Goal: Complete application form

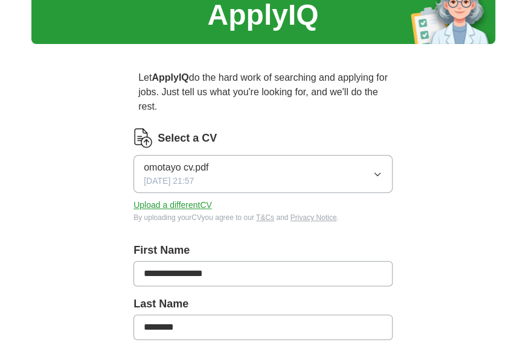
scroll to position [55, 0]
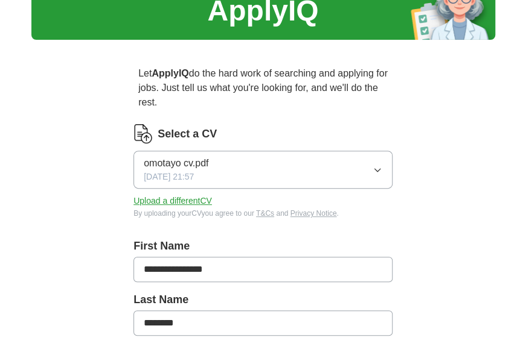
click at [374, 167] on icon "button" at bounding box center [377, 170] width 10 height 10
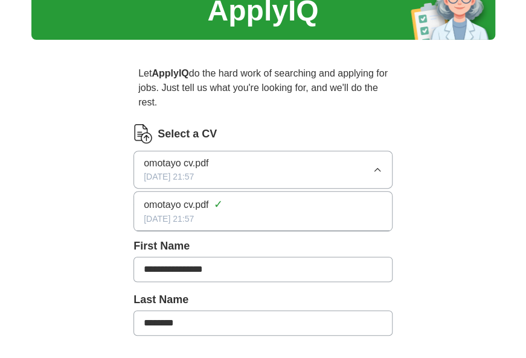
click at [228, 164] on button "omotayo cv.pdf [DATE] 21:57" at bounding box center [262, 170] width 259 height 38
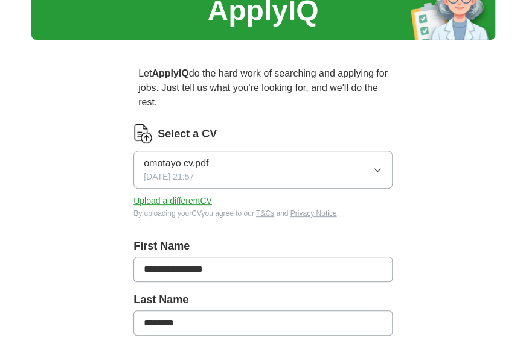
click at [196, 197] on button "Upload a different CV" at bounding box center [172, 201] width 78 height 13
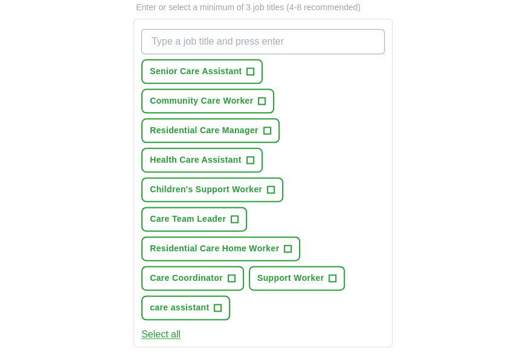
scroll to position [441, 0]
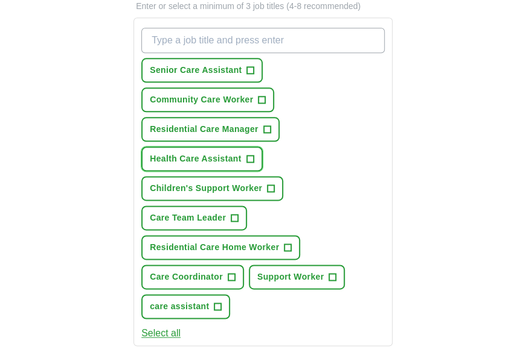
click at [250, 158] on span "+" at bounding box center [249, 159] width 7 height 10
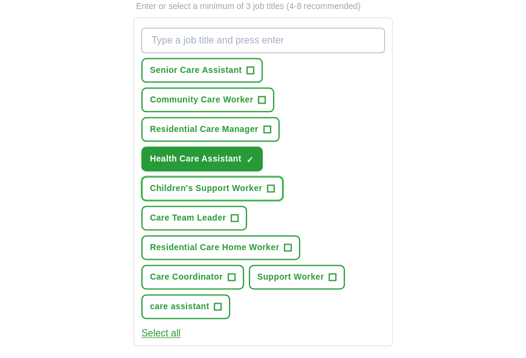
click at [270, 184] on span "+" at bounding box center [270, 189] width 7 height 10
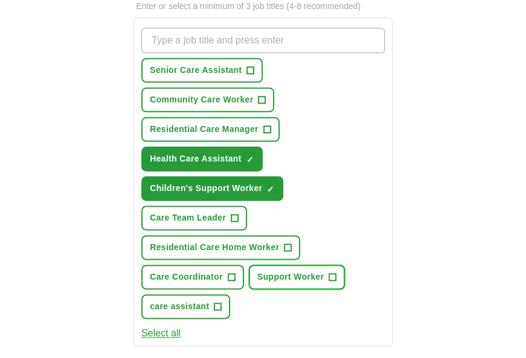
click at [334, 273] on span "+" at bounding box center [332, 278] width 7 height 10
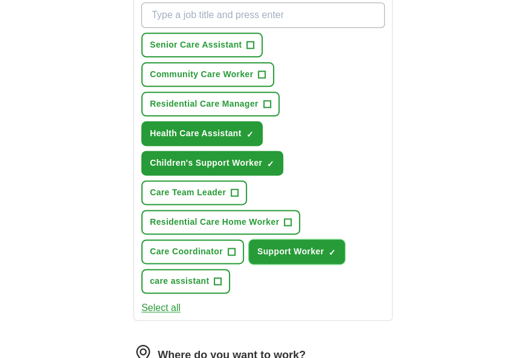
scroll to position [467, 0]
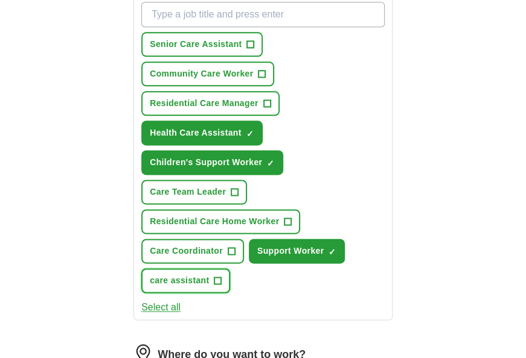
click at [215, 280] on span "+" at bounding box center [217, 281] width 7 height 10
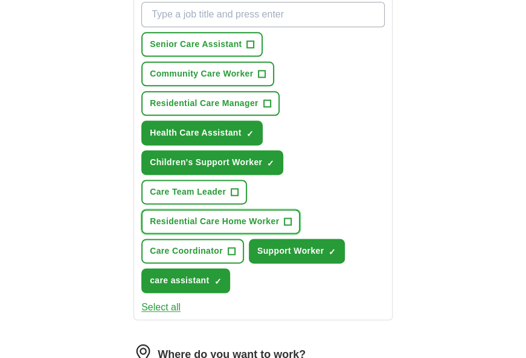
click at [287, 217] on span "+" at bounding box center [287, 222] width 7 height 10
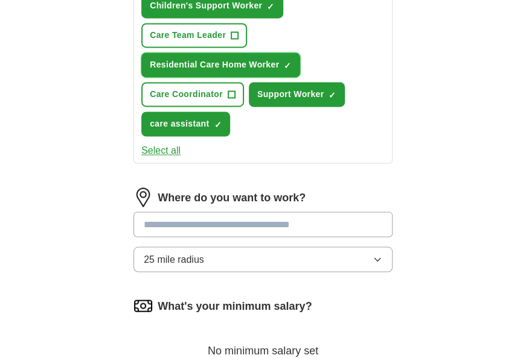
scroll to position [625, 0]
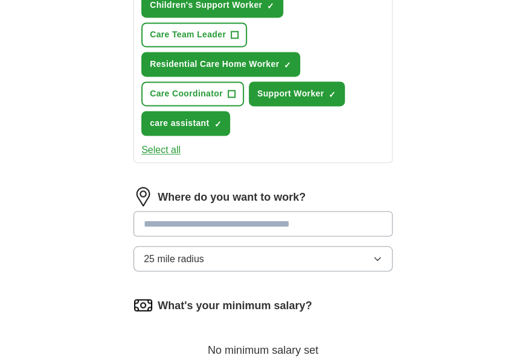
click at [378, 257] on icon "button" at bounding box center [377, 259] width 10 height 10
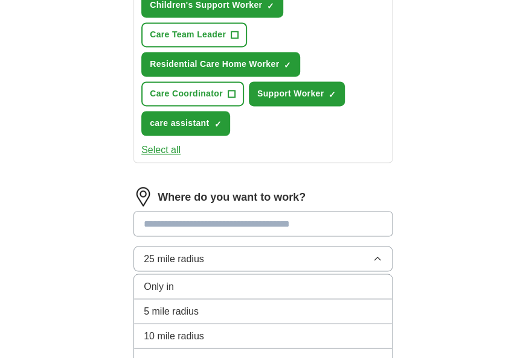
click at [305, 324] on li "10 mile radius" at bounding box center [263, 336] width 258 height 25
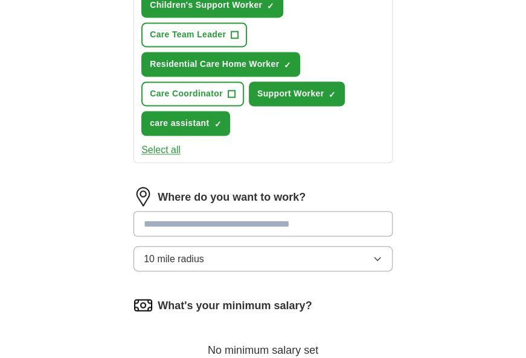
click at [281, 214] on input at bounding box center [262, 223] width 259 height 25
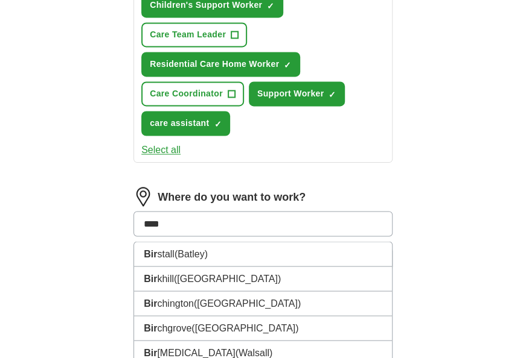
type input "*****"
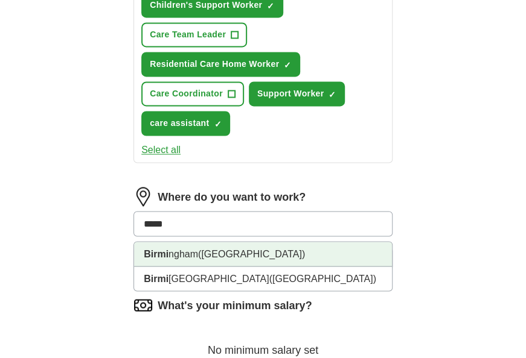
click at [204, 252] on span "([GEOGRAPHIC_DATA])" at bounding box center [251, 254] width 107 height 10
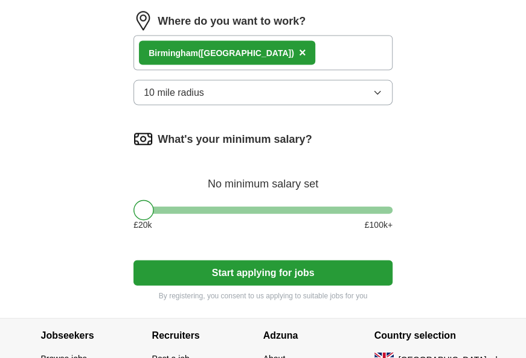
scroll to position [803, 0]
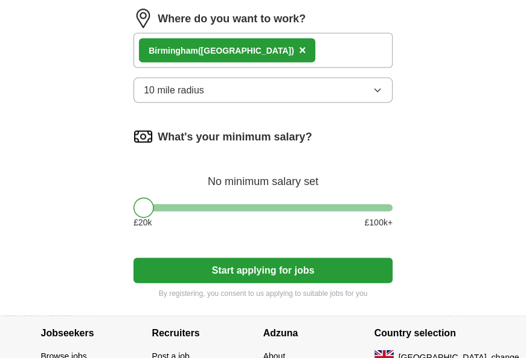
click at [162, 209] on div "What's your minimum salary? No minimum salary set £ 20 k £ 100 k+" at bounding box center [262, 183] width 259 height 112
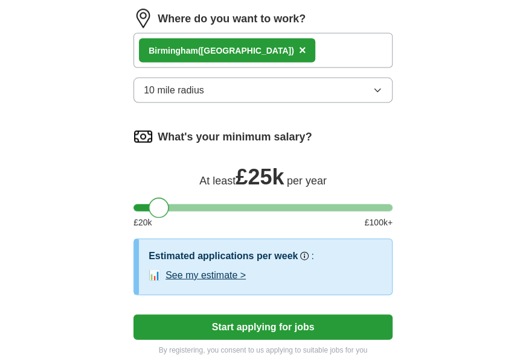
drag, startPoint x: 150, startPoint y: 206, endPoint x: 164, endPoint y: 214, distance: 16.2
click at [164, 214] on div "What's your minimum salary? At least £ 25k per year £ 20 k £ 100 k+" at bounding box center [262, 183] width 259 height 112
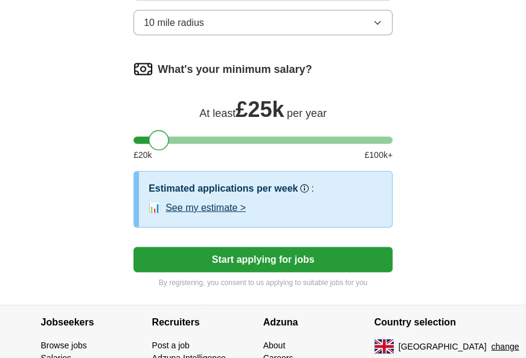
scroll to position [872, 0]
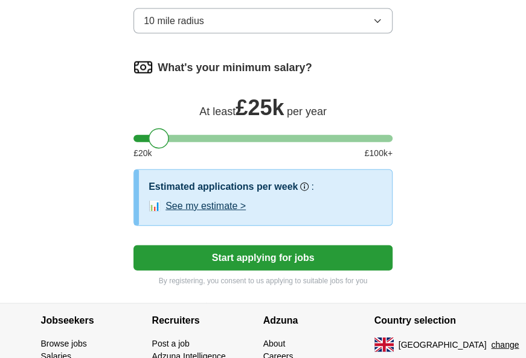
click at [290, 259] on button "Start applying for jobs" at bounding box center [262, 258] width 259 height 25
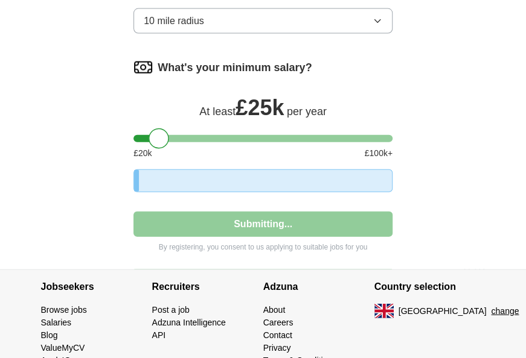
select select "**"
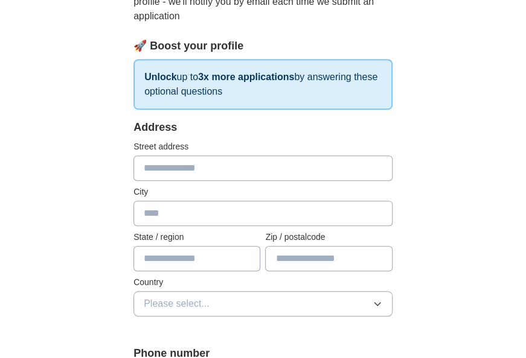
scroll to position [159, 0]
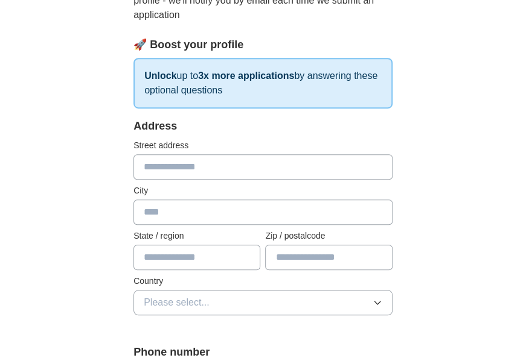
click at [186, 161] on input "text" at bounding box center [262, 166] width 259 height 25
type input "**********"
type input "*******"
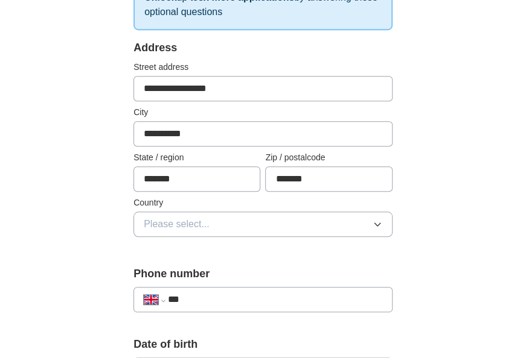
scroll to position [243, 0]
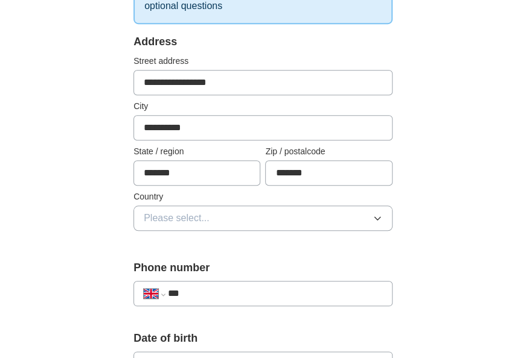
click at [202, 217] on span "Please select..." at bounding box center [177, 218] width 66 height 14
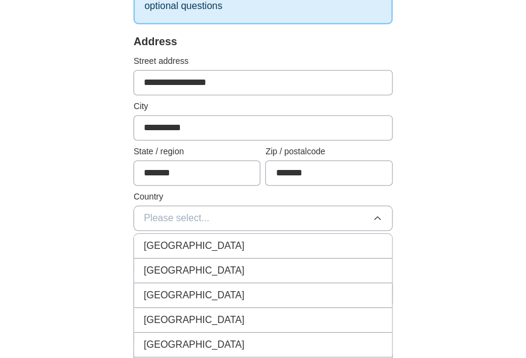
click at [194, 247] on span "[GEOGRAPHIC_DATA]" at bounding box center [194, 246] width 101 height 14
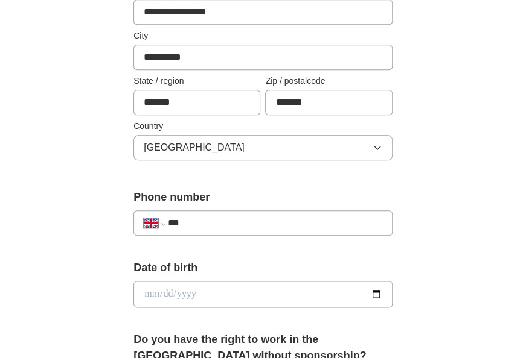
scroll to position [320, 0]
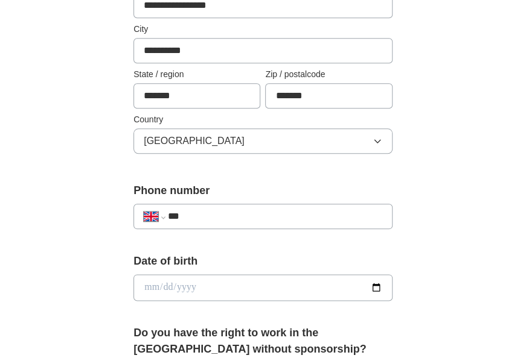
click at [206, 220] on input "***" at bounding box center [275, 216] width 214 height 14
type input "**********"
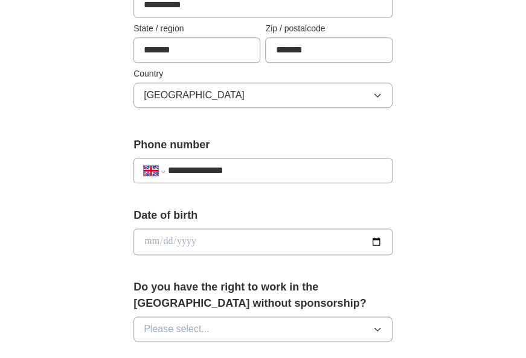
scroll to position [369, 0]
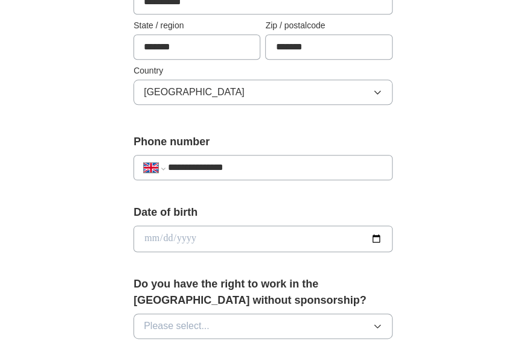
click at [218, 229] on input "date" at bounding box center [262, 239] width 259 height 27
type input "**********"
click at [220, 321] on button "Please select..." at bounding box center [262, 326] width 259 height 25
click at [165, 343] on li "Yes" at bounding box center [263, 354] width 258 height 25
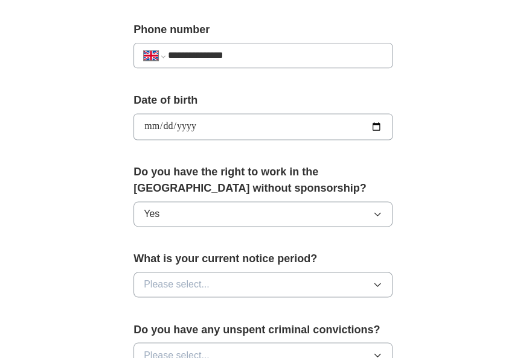
scroll to position [486, 0]
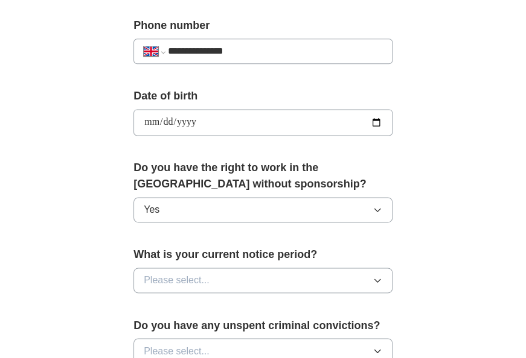
click at [208, 284] on span "Please select..." at bounding box center [177, 280] width 66 height 14
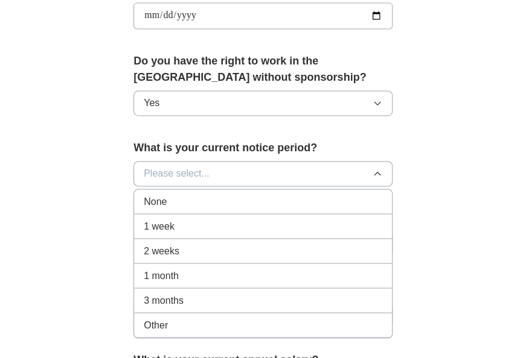
scroll to position [593, 0]
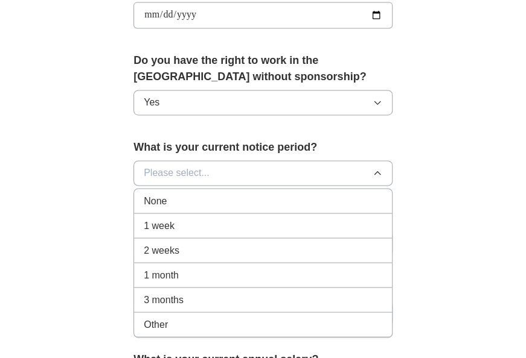
click at [178, 244] on span "2 weeks" at bounding box center [162, 250] width 36 height 14
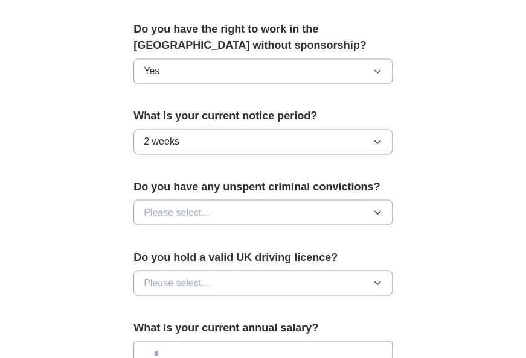
scroll to position [626, 0]
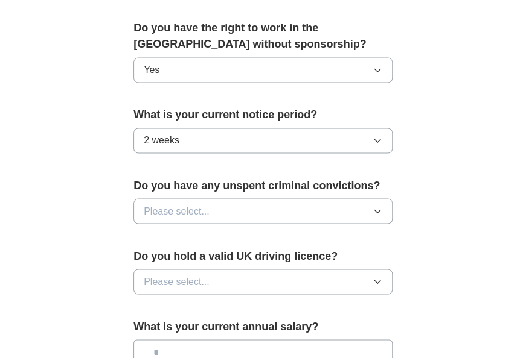
click at [196, 208] on span "Please select..." at bounding box center [177, 211] width 66 height 14
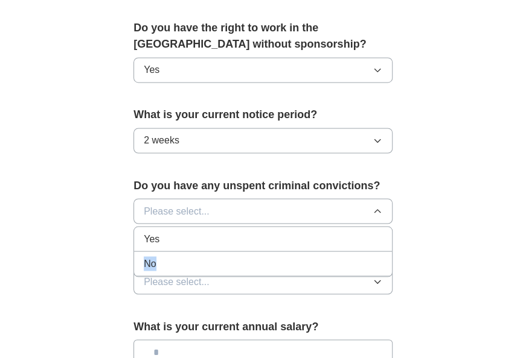
drag, startPoint x: 194, startPoint y: 247, endPoint x: 197, endPoint y: 261, distance: 14.1
click at [197, 261] on ul "Yes No" at bounding box center [262, 251] width 259 height 51
click at [197, 261] on div "No" at bounding box center [263, 263] width 238 height 14
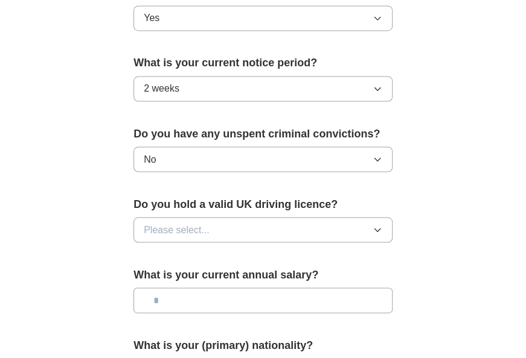
scroll to position [679, 0]
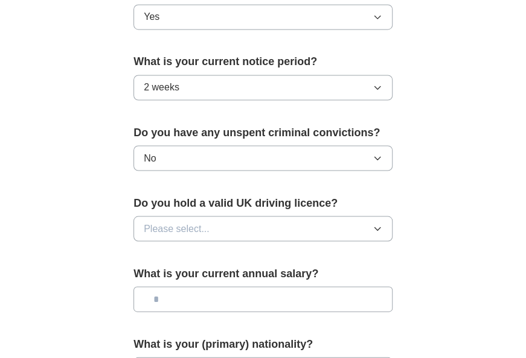
click at [234, 217] on button "Please select..." at bounding box center [262, 228] width 259 height 25
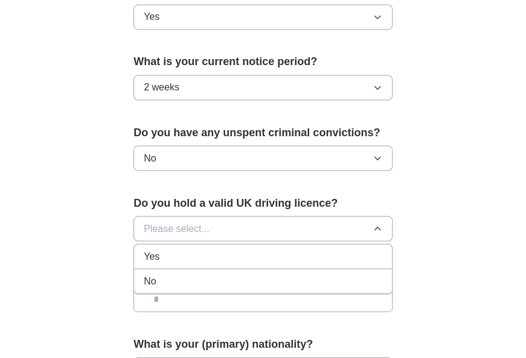
click at [231, 249] on div "Yes" at bounding box center [263, 256] width 238 height 14
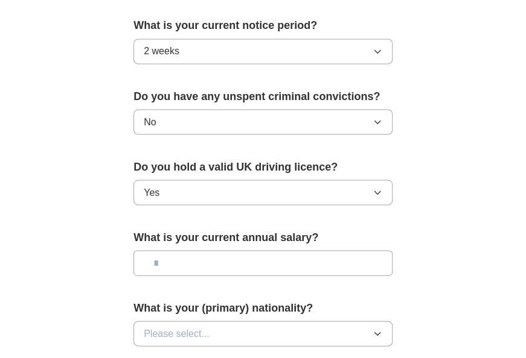
scroll to position [716, 0]
click at [231, 245] on div "What is your current annual salary?" at bounding box center [262, 257] width 259 height 56
click at [231, 260] on input "text" at bounding box center [262, 262] width 259 height 25
click at [229, 261] on input "text" at bounding box center [262, 262] width 259 height 25
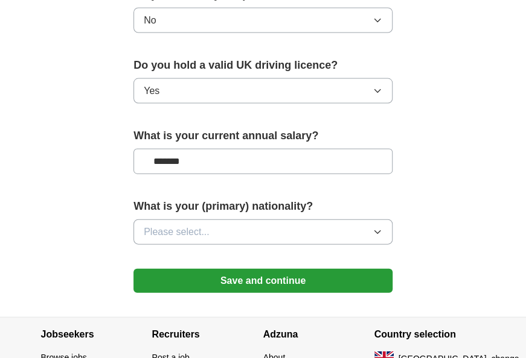
scroll to position [824, 0]
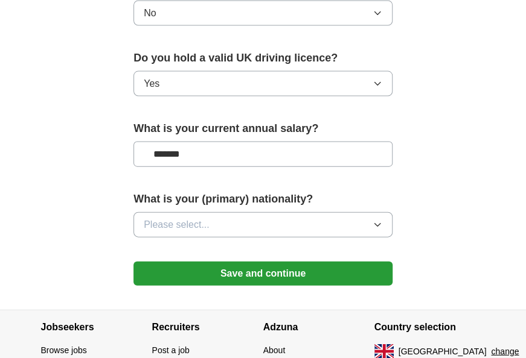
type input "*******"
click at [269, 226] on button "Please select..." at bounding box center [262, 224] width 259 height 25
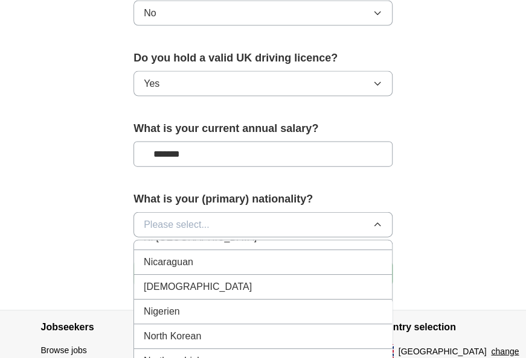
scroll to position [3156, 0]
click at [187, 281] on div "[DEMOGRAPHIC_DATA]" at bounding box center [263, 288] width 238 height 14
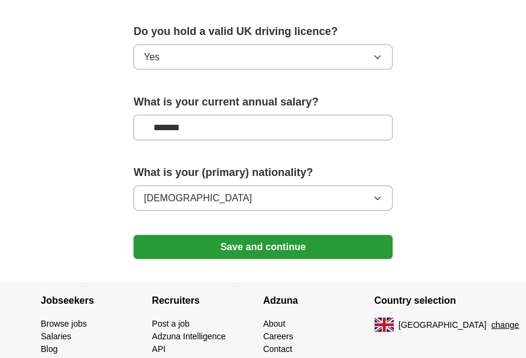
scroll to position [851, 0]
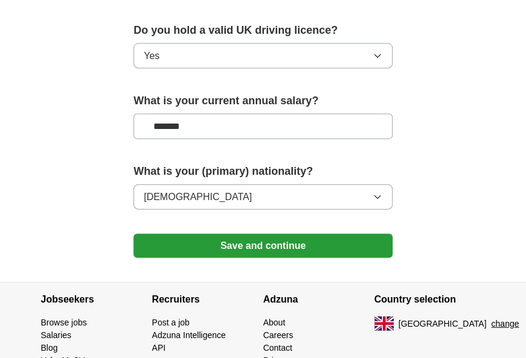
click at [187, 252] on button "Save and continue" at bounding box center [262, 246] width 259 height 24
